Goal: Use online tool/utility: Utilize a website feature to perform a specific function

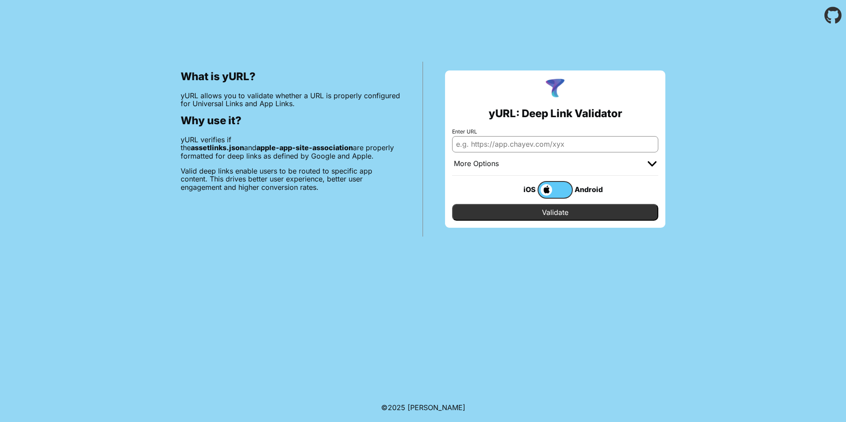
click at [500, 142] on input "Enter URL" at bounding box center [555, 144] width 206 height 16
paste input "[URL][DOMAIN_NAME]"
type input "[URL][DOMAIN_NAME]"
click at [512, 210] on input "Validate" at bounding box center [555, 212] width 206 height 17
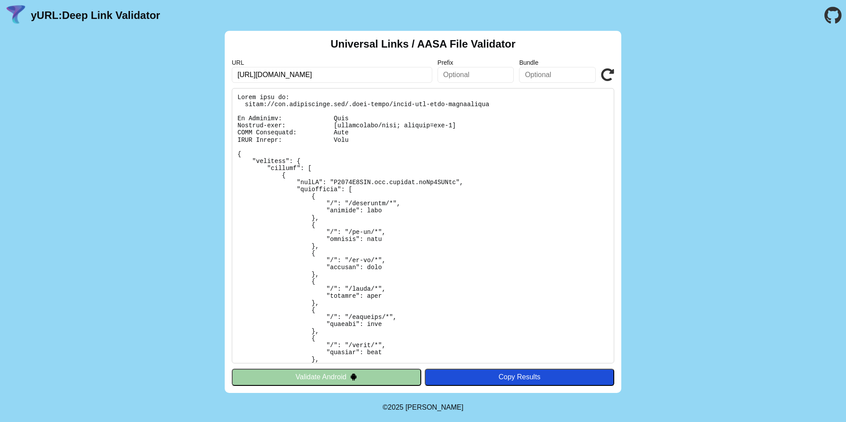
scroll to position [623, 0]
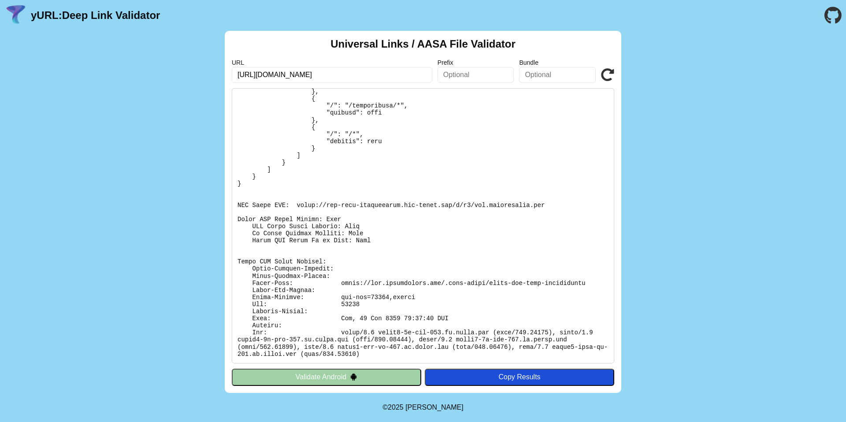
click at [382, 378] on button "Validate Android" at bounding box center [326, 377] width 189 height 17
